Goal: Find specific page/section: Find specific page/section

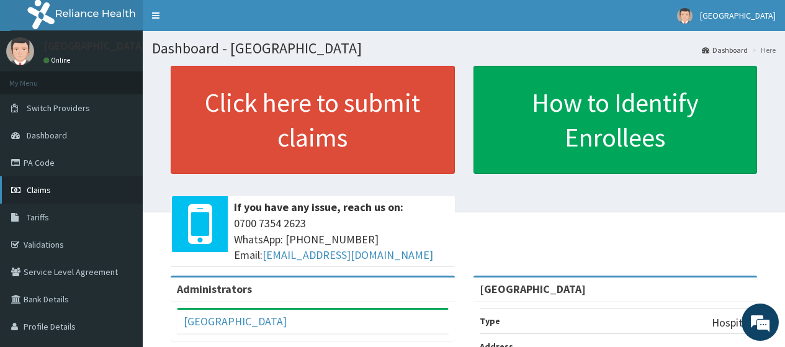
click at [40, 189] on span "Claims" at bounding box center [39, 189] width 24 height 11
click at [38, 165] on link "PA Code" at bounding box center [71, 162] width 143 height 27
click at [45, 164] on link "PA Code" at bounding box center [71, 162] width 143 height 27
